Goal: Communication & Community: Answer question/provide support

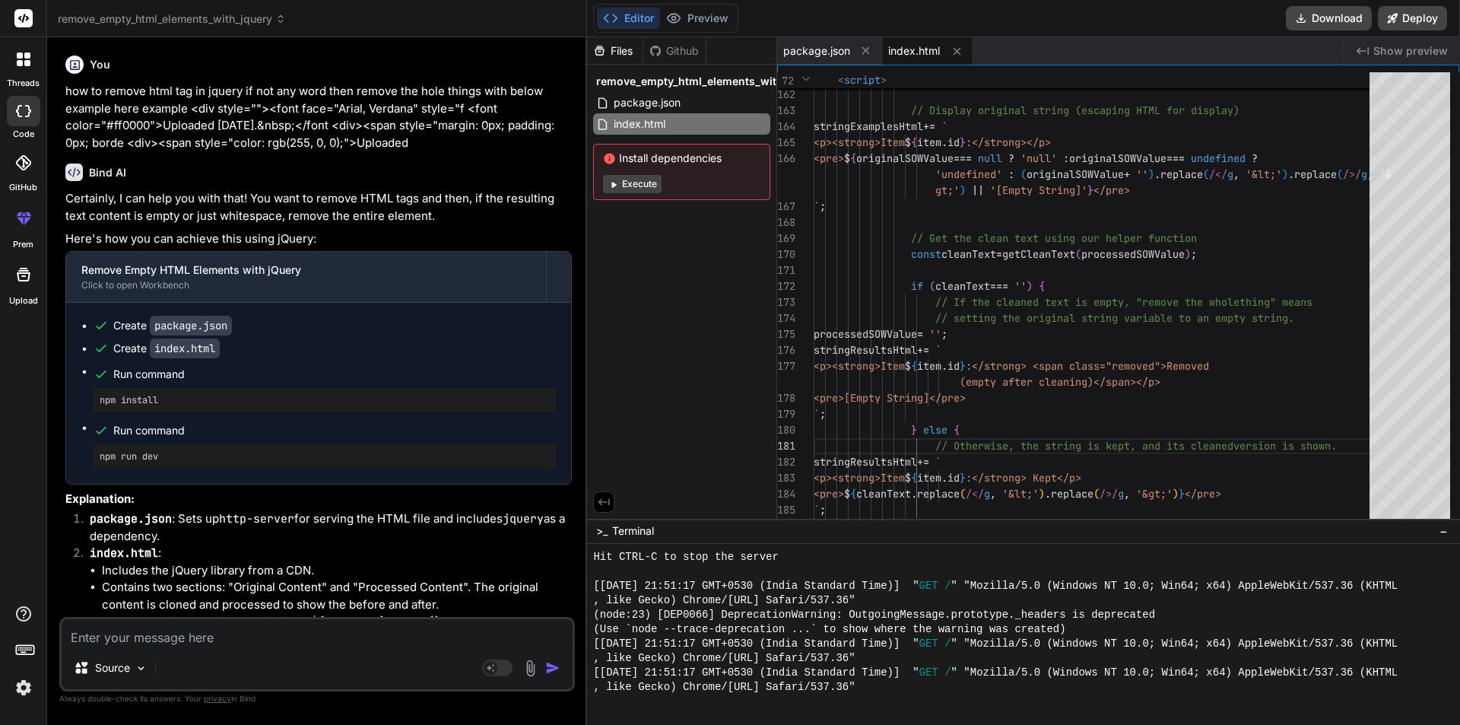
scroll to position [2022, 0]
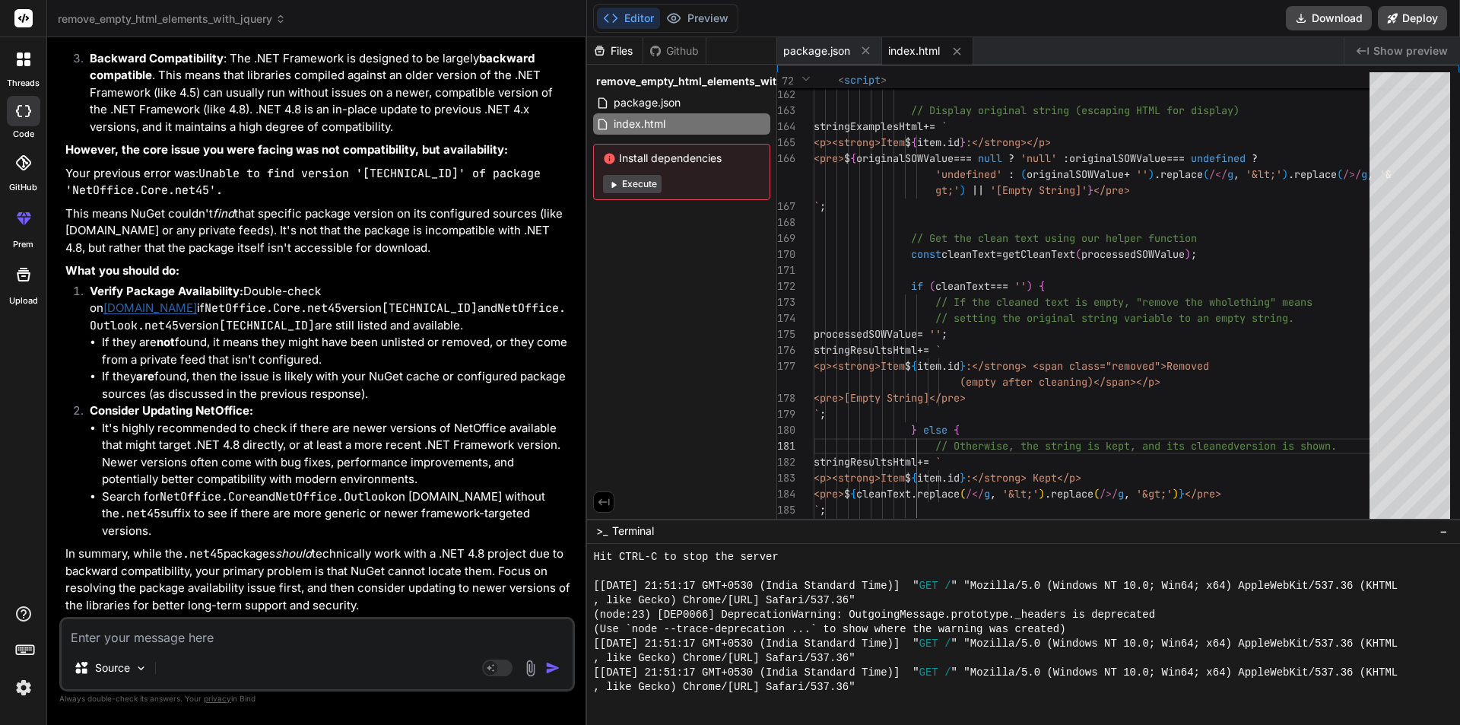
click at [304, 637] on textarea at bounding box center [317, 632] width 511 height 27
click at [303, 635] on textarea at bounding box center [317, 632] width 511 height 27
type textarea "c"
type textarea "x"
type textarea "co"
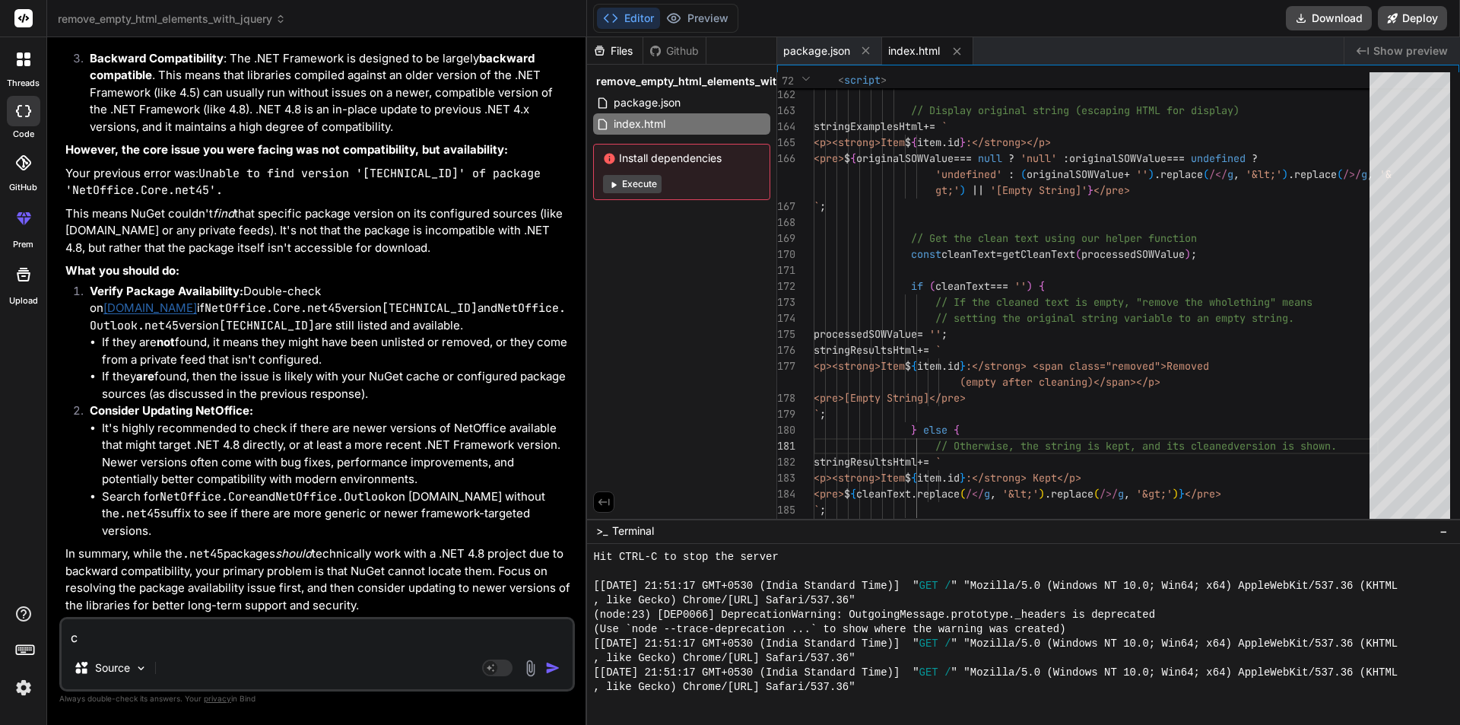
type textarea "x"
type textarea "cor"
type textarea "x"
type textarea "corr"
type textarea "x"
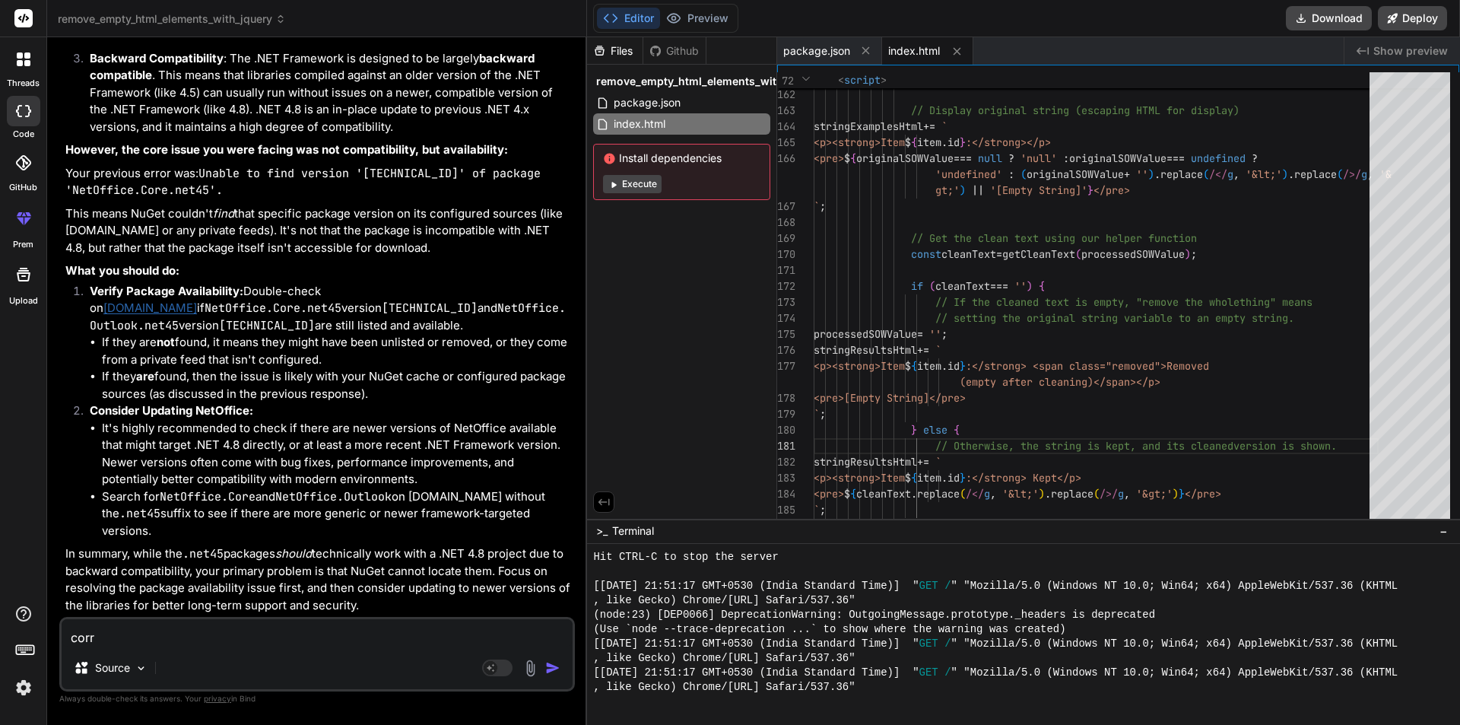
type textarea "corre"
type textarea "x"
type textarea "correc"
type textarea "x"
type textarea "correct"
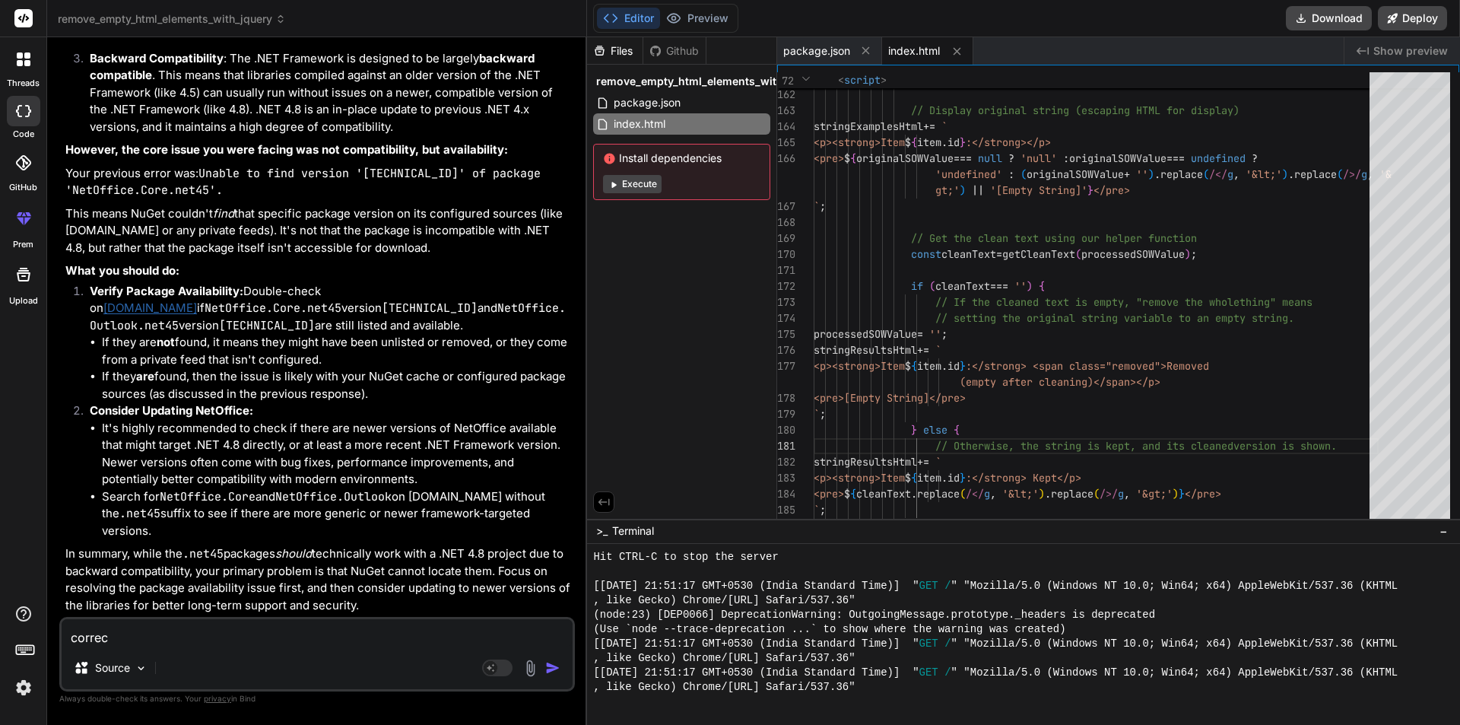
type textarea "x"
type textarea "correct"
type textarea "x"
type textarea "correct f"
type textarea "x"
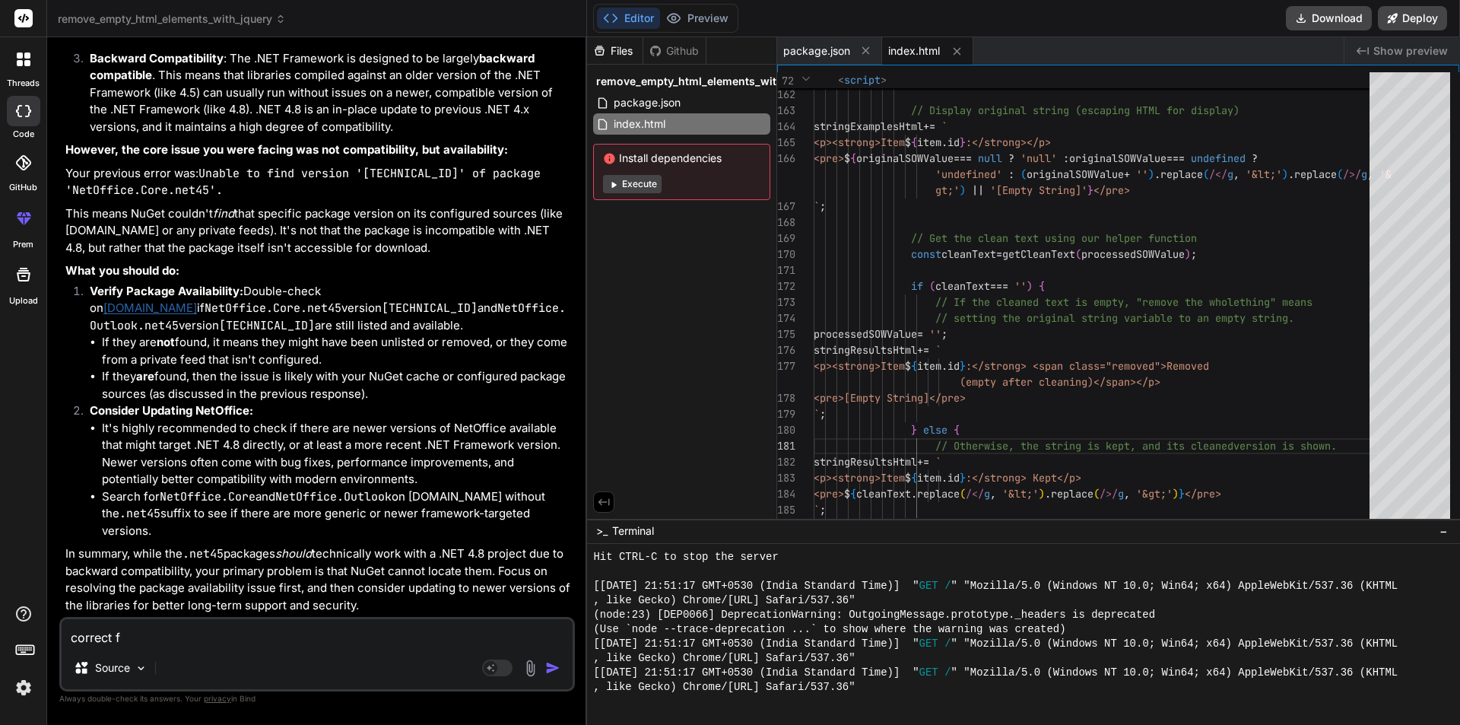
type textarea "correct fo"
type textarea "x"
type textarea "correct for"
type textarea "x"
type textarea "correct for"
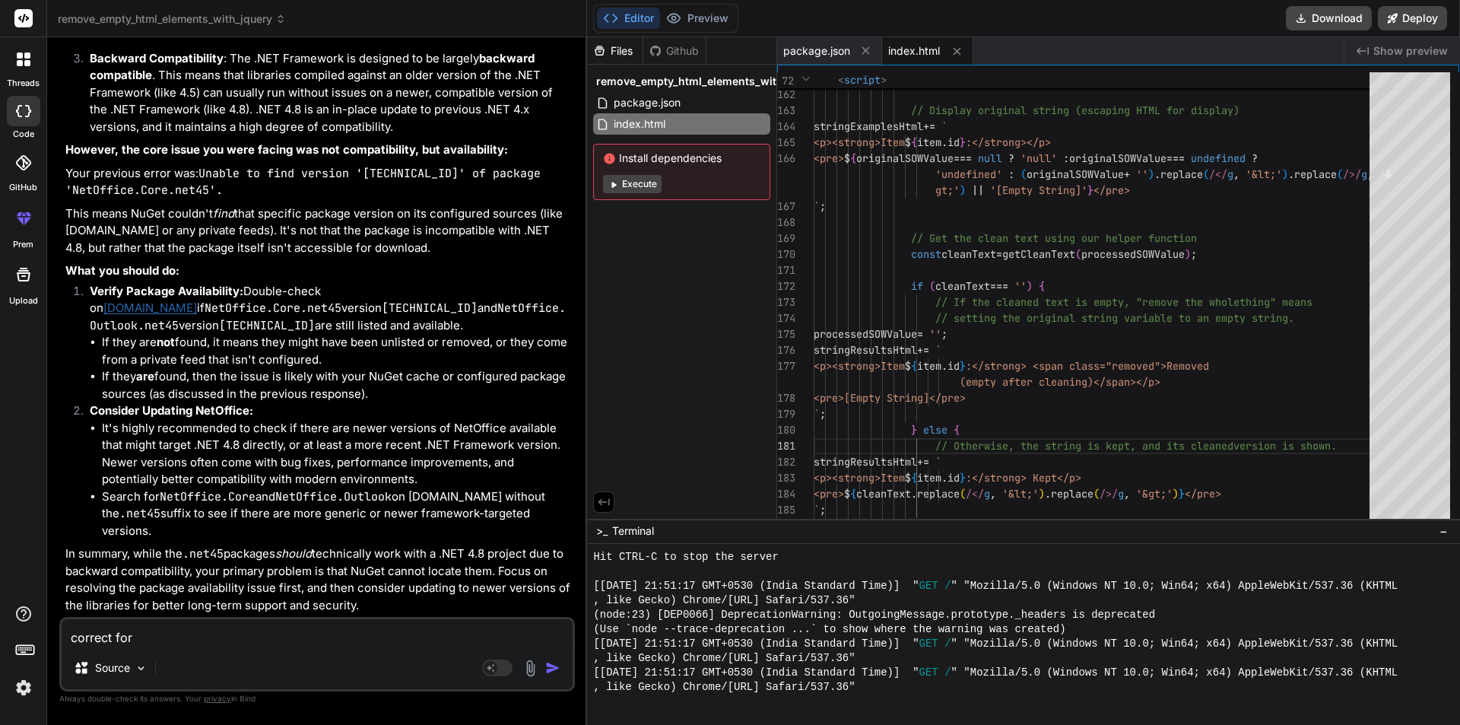
type textarea "x"
type textarea "correct for m"
type textarea "x"
type textarea "correct for ma"
type textarea "x"
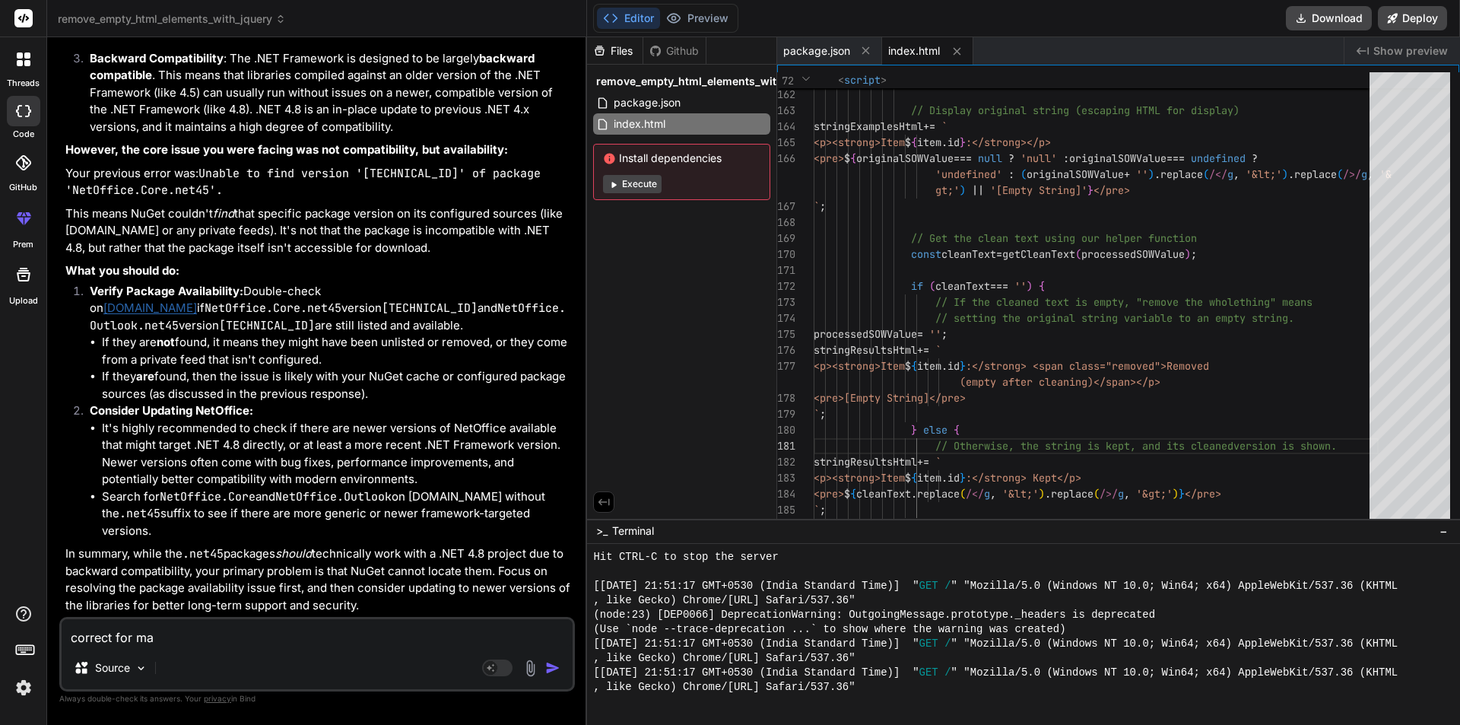
type textarea "correct for mai"
type textarea "x"
type textarea "correct for mail"
type textarea "x"
type textarea "correct for mail"
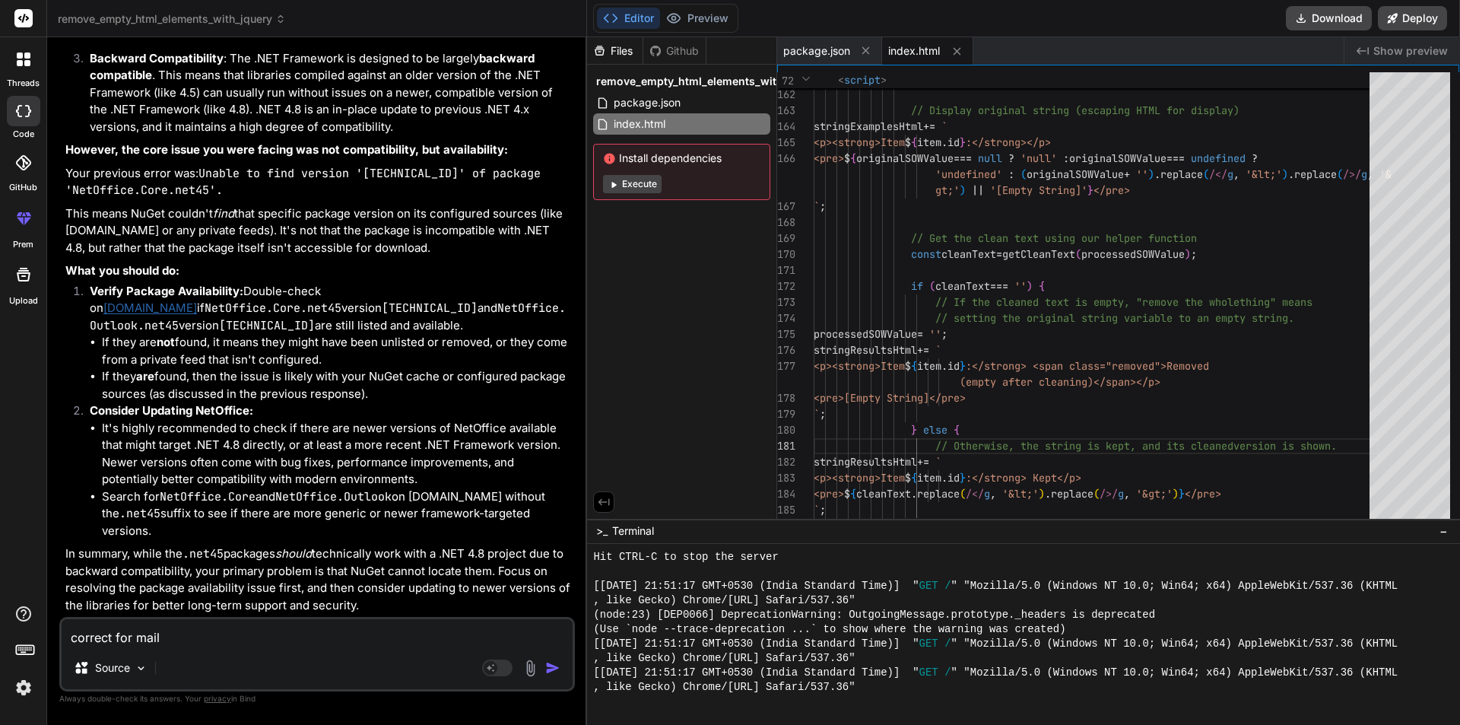
type textarea "x"
type textarea "correct for mail w"
type textarea "x"
type textarea "correct for mail wi"
type textarea "x"
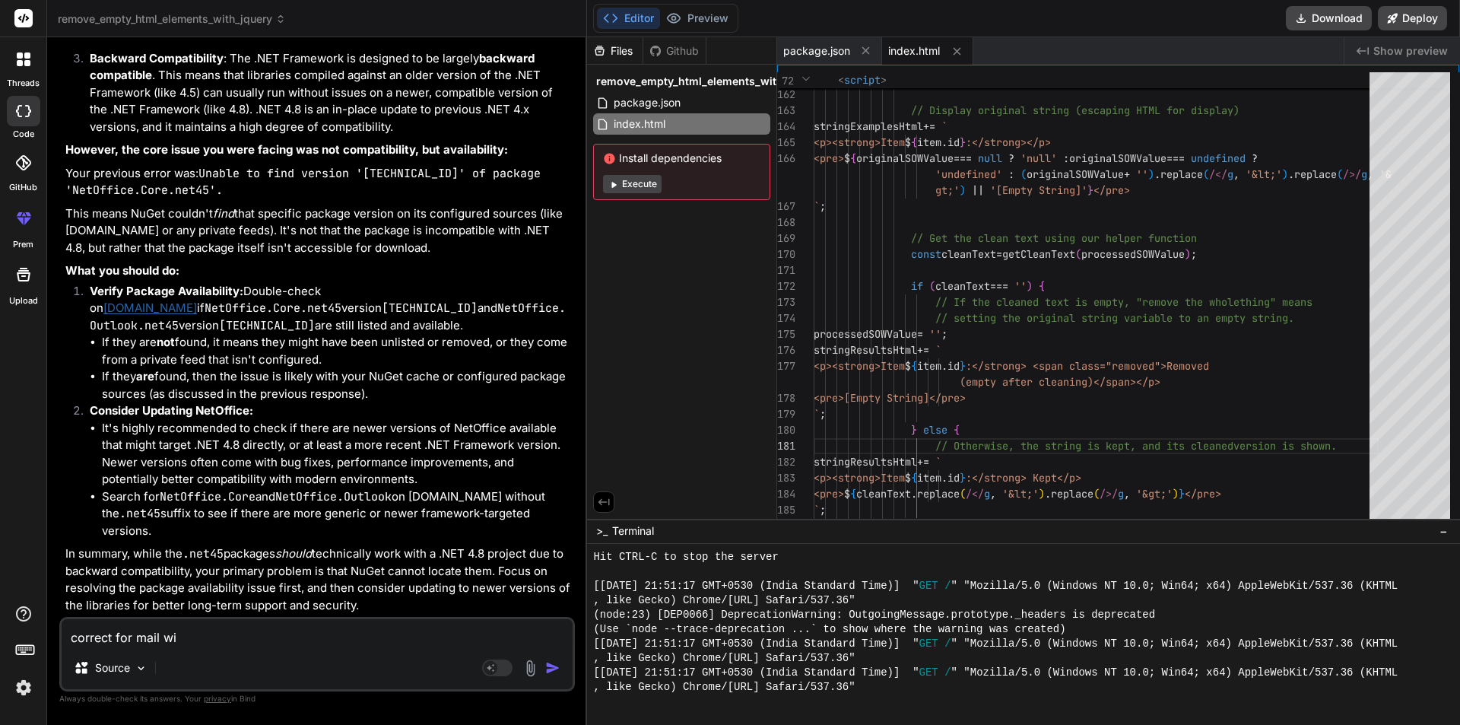
type textarea "correct for mail wit"
type textarea "x"
type textarea "correct for mail with"
type textarea "x"
type textarea "correct for mail with"
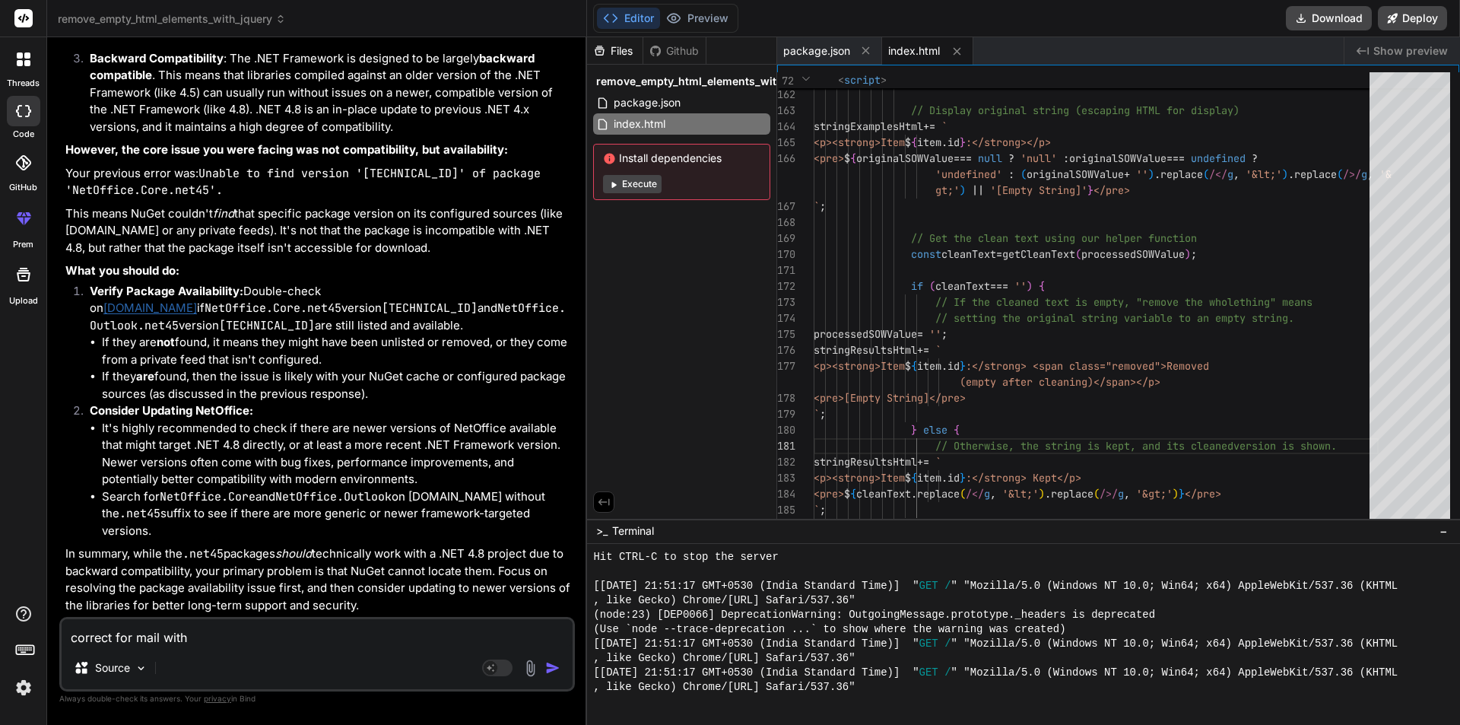
type textarea "x"
type textarea "correct for mail with f"
type textarea "x"
type textarea "correct for mail with fo"
type textarea "x"
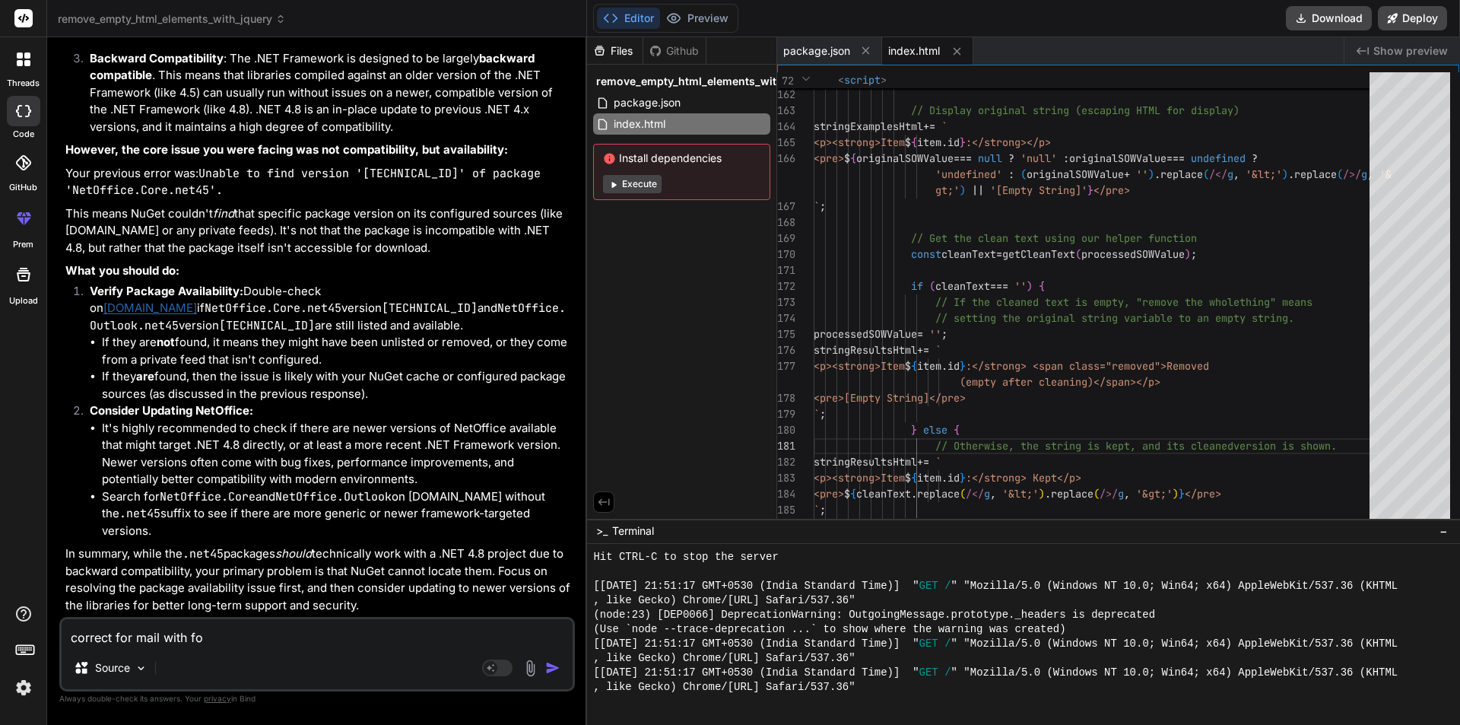
type textarea "correct for mail with for"
type textarea "x"
type textarea "correct for mail with form"
type textarea "x"
type textarea "correct for mail with forma"
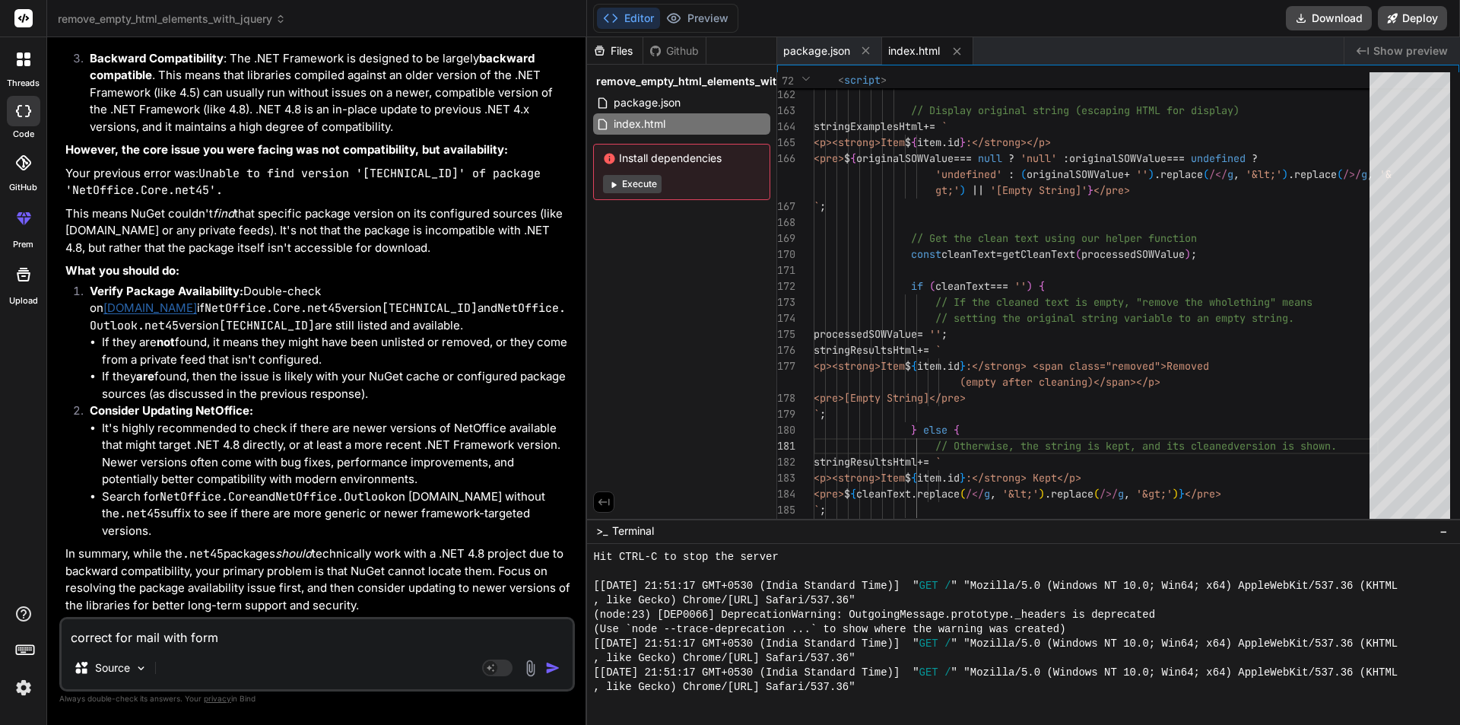
type textarea "x"
type textarea "correct for mail with formal"
type textarea "x"
type textarea "correct for mail with formal"
type textarea "x"
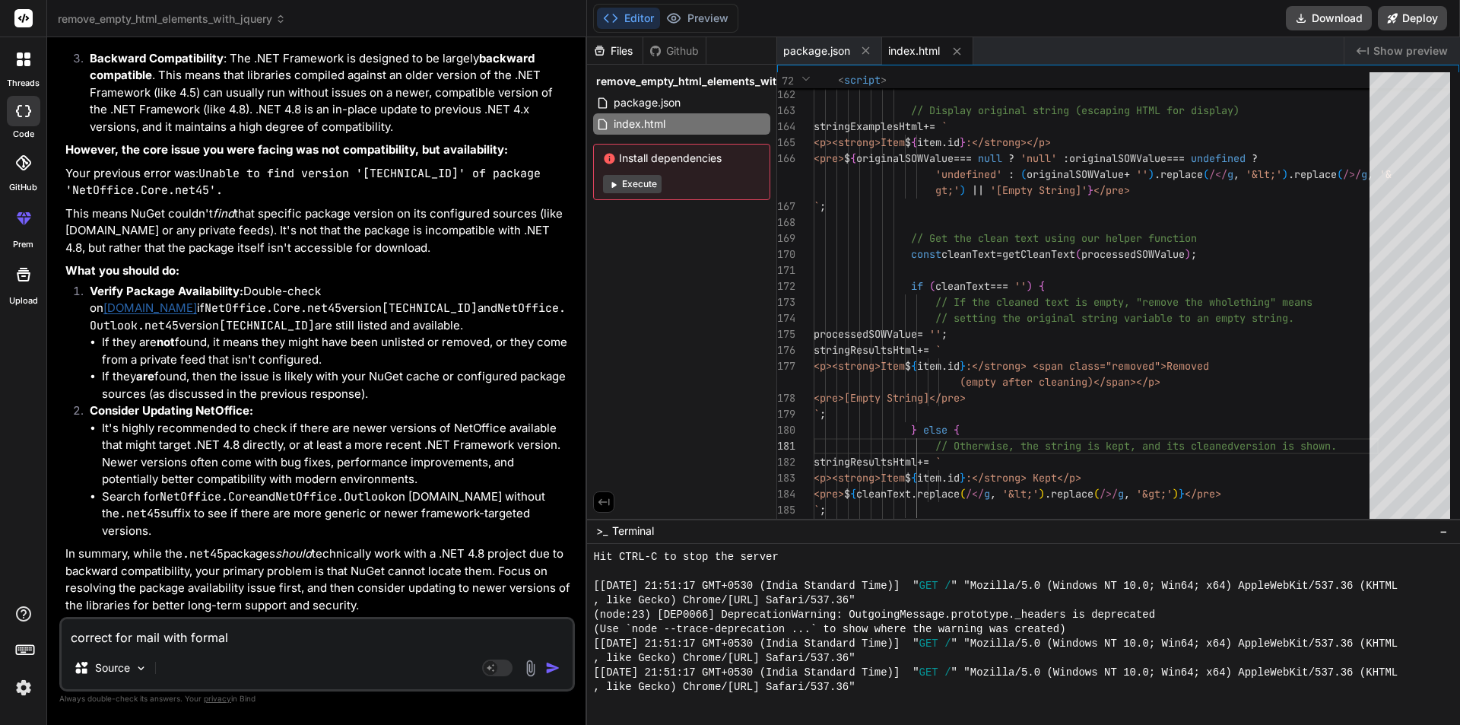
type textarea "correct for mail with formal w"
type textarea "x"
type textarea "correct for mail with formal wa"
type textarea "x"
type textarea "correct for mail with formal way"
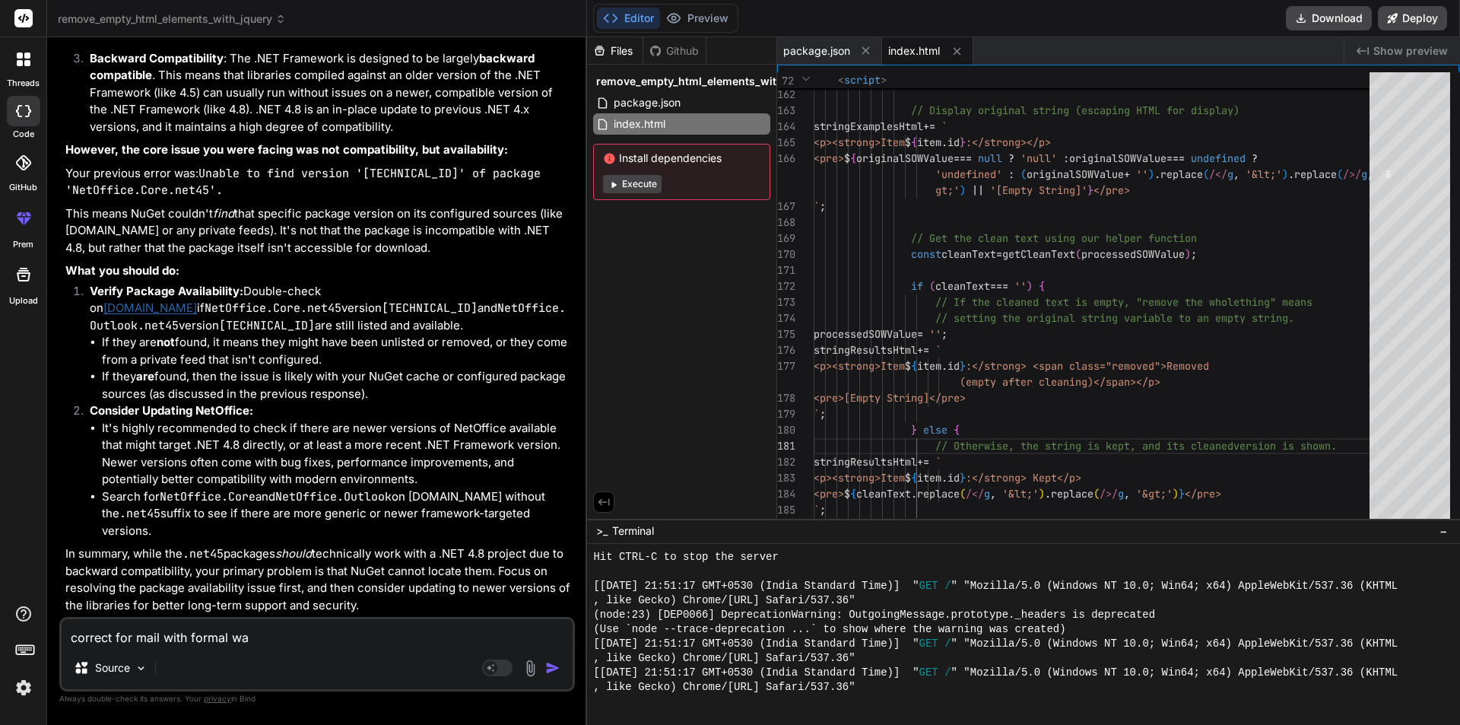
type textarea "x"
type textarea "correct for mail with formal way"
type textarea "x"
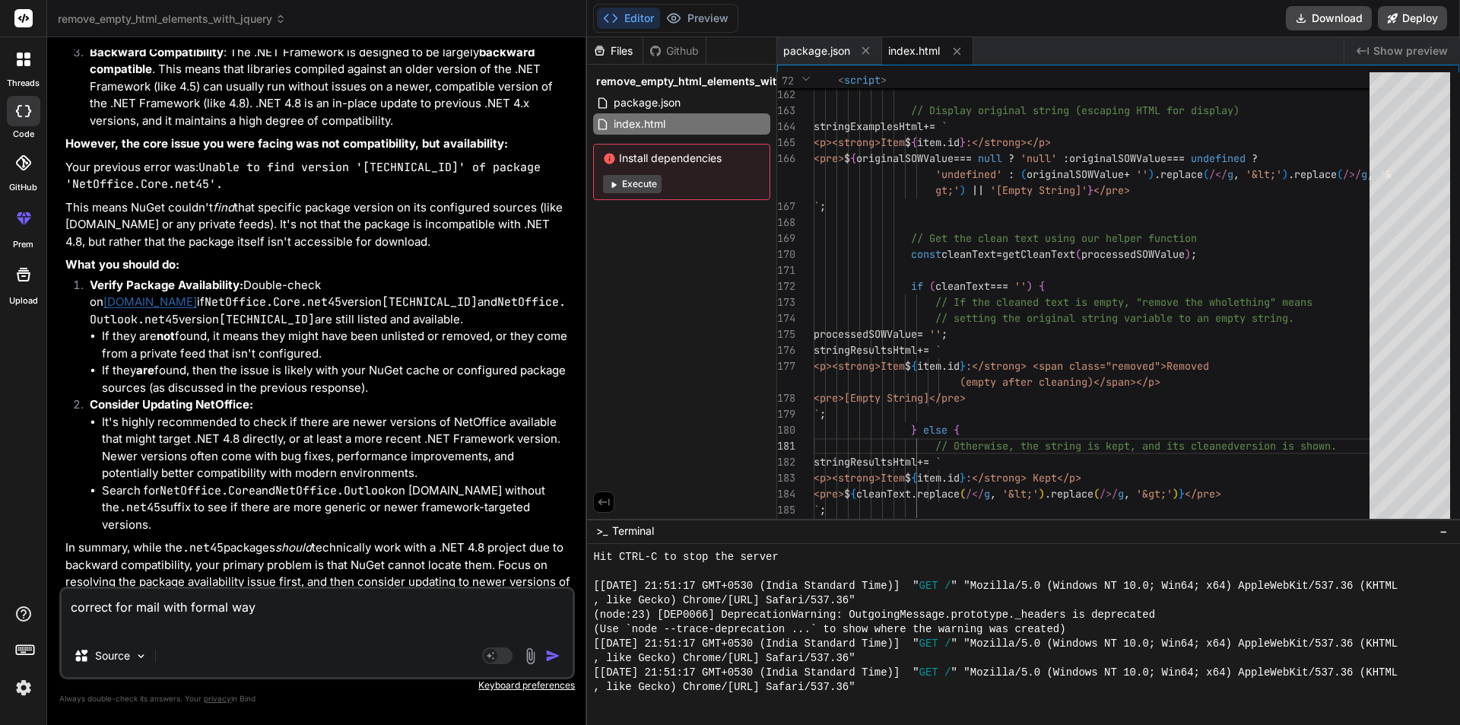
type textarea "correct for mail with formal way"
type textarea "x"
paste textarea "I have updated all the issue related to ‘MODIFY-Pop-up-for-Matching-Proposals-a…"
type textarea "correct for mail with formal way I have updated all the issue related to ‘MODIF…"
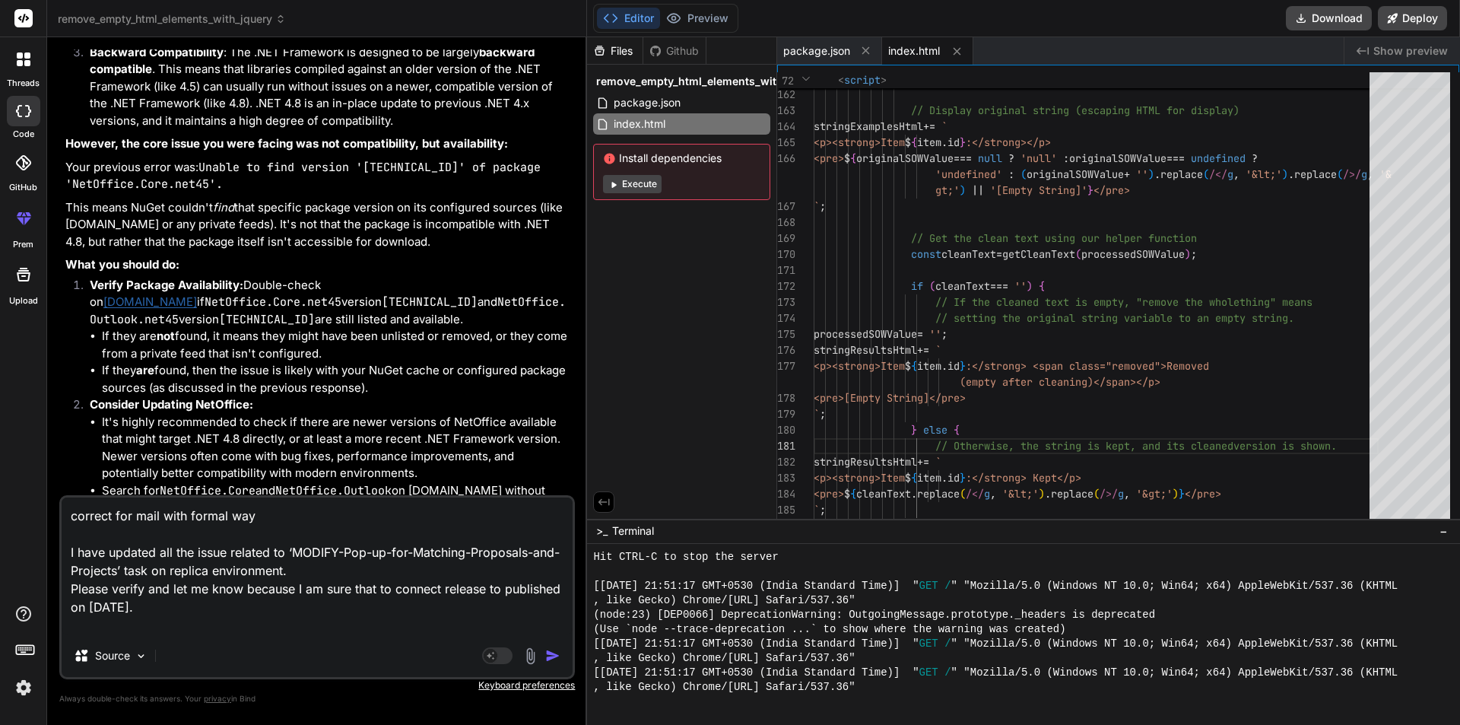
type textarea "x"
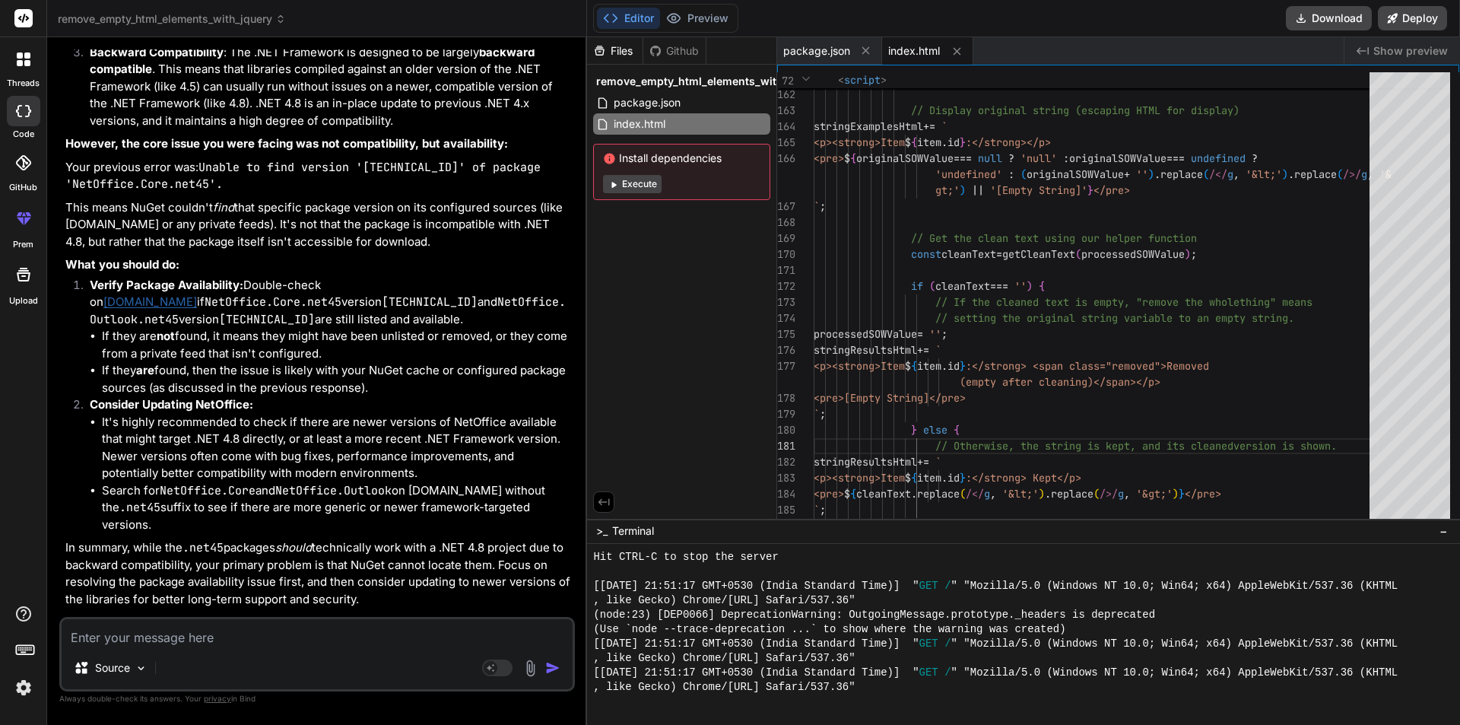
scroll to position [10242, 0]
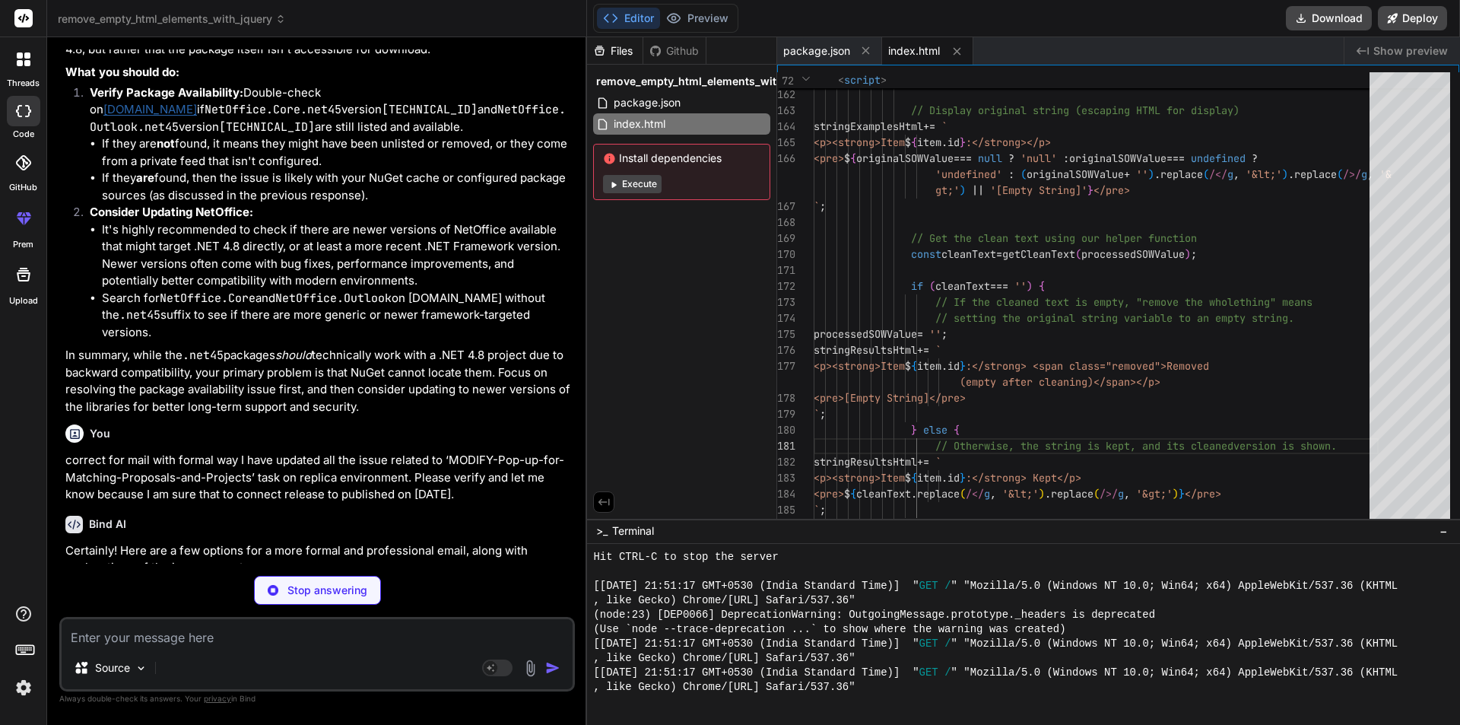
type textarea "x"
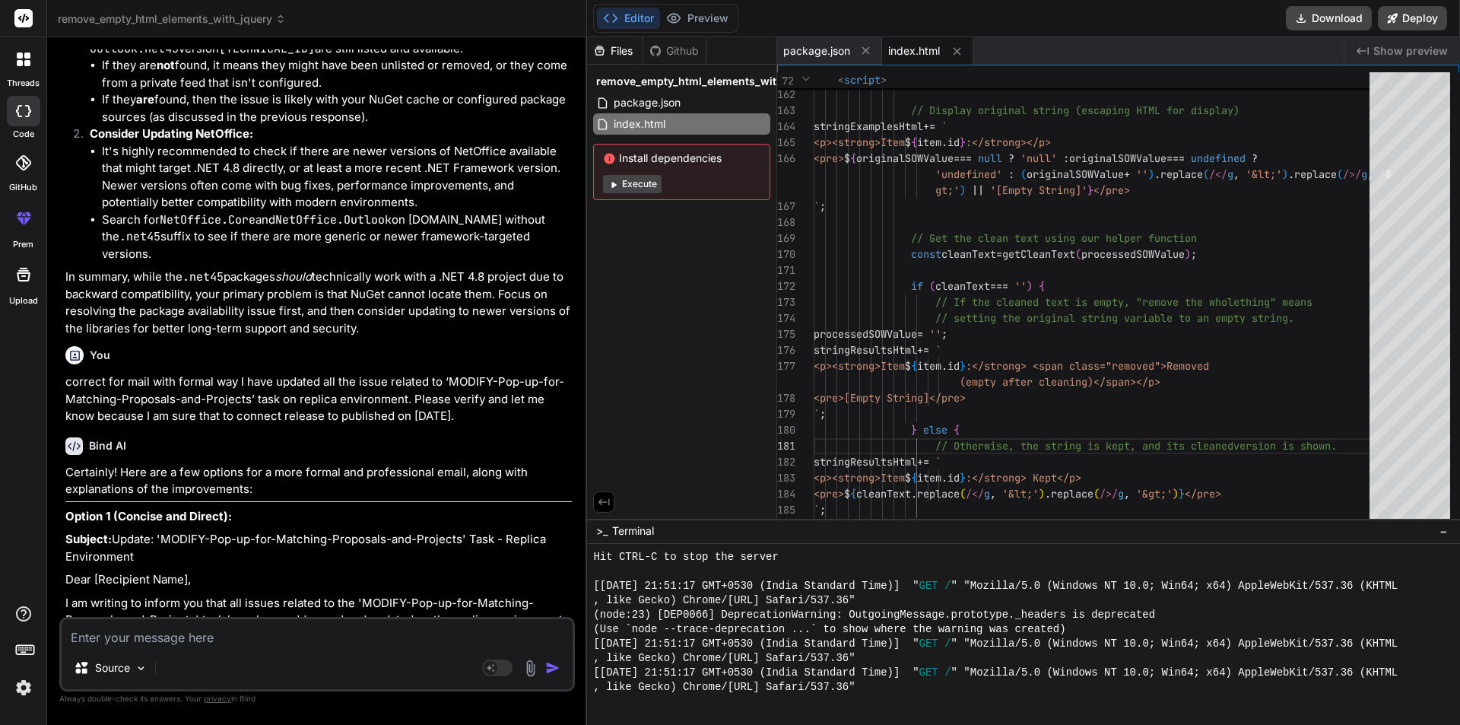
scroll to position [10470, 0]
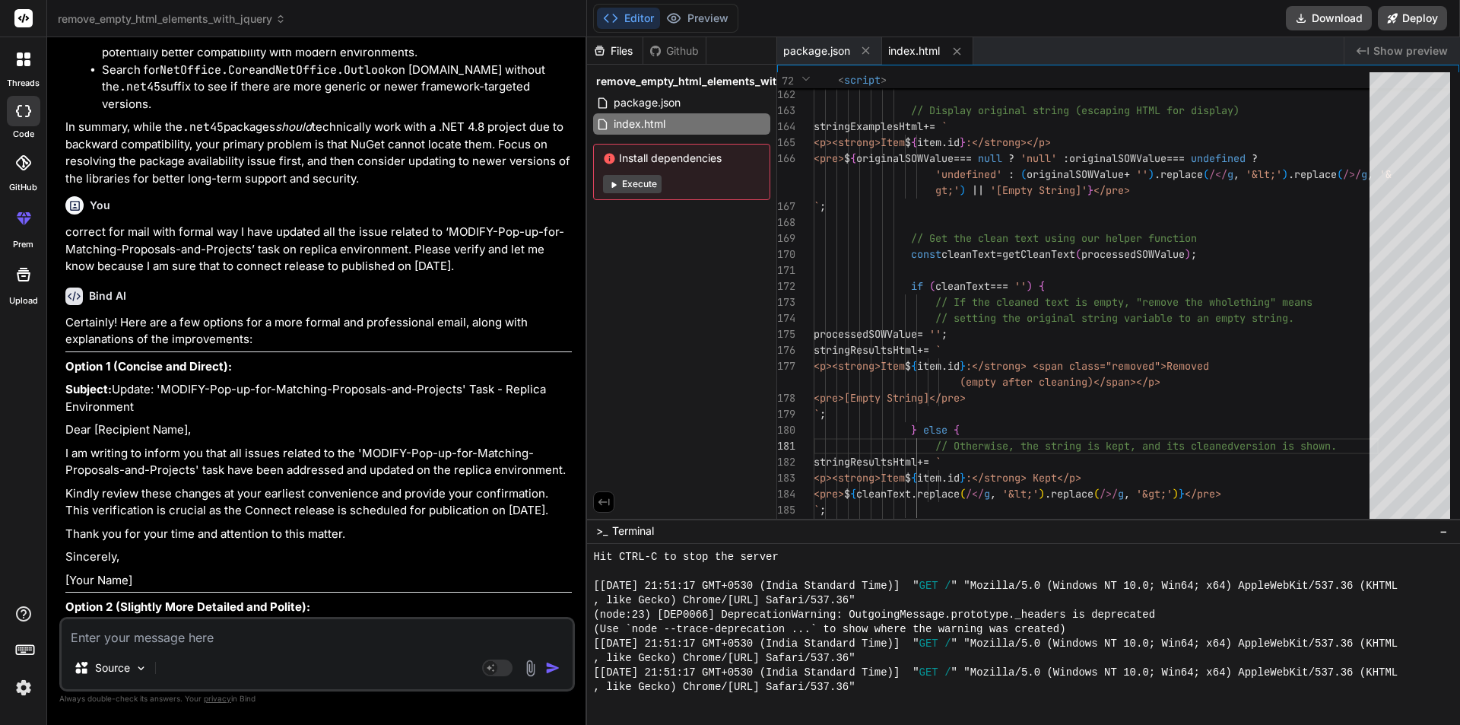
drag, startPoint x: 564, startPoint y: 518, endPoint x: 49, endPoint y: 465, distance: 517.4
click at [49, 465] on div "Bind AI Web Search Created with Pixso. Code Generator You how to remove html ta…" at bounding box center [317, 380] width 540 height 687
copy div "I am writing to inform you that all issues related to the 'MODIFY-Pop-up-for-Ma…"
